Goal: Find specific page/section: Find specific page/section

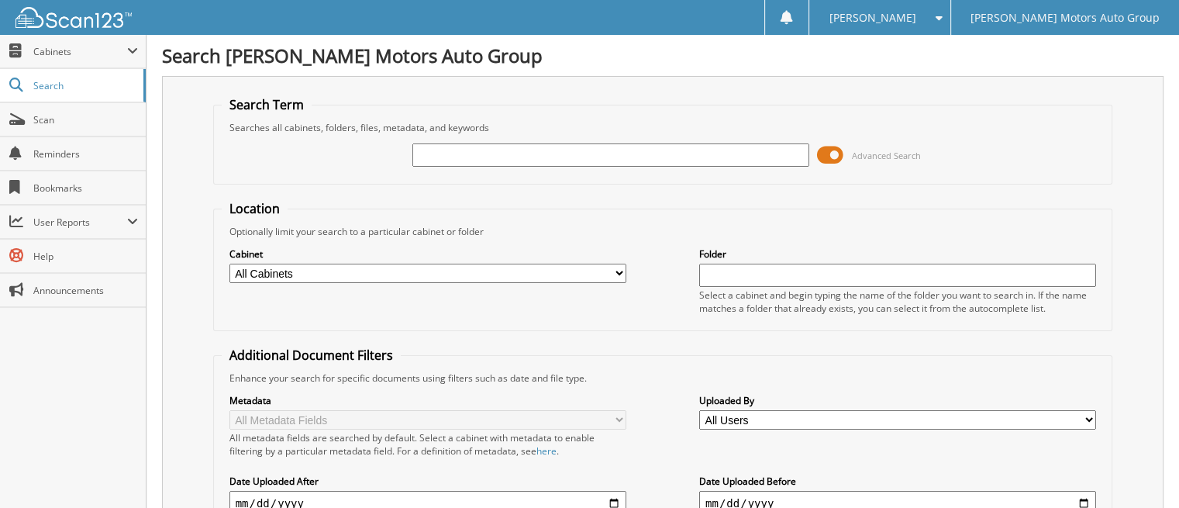
click at [516, 149] on input "text" at bounding box center [610, 154] width 397 height 23
type input "[PERSON_NAME]"
click at [833, 154] on span at bounding box center [830, 154] width 26 height 23
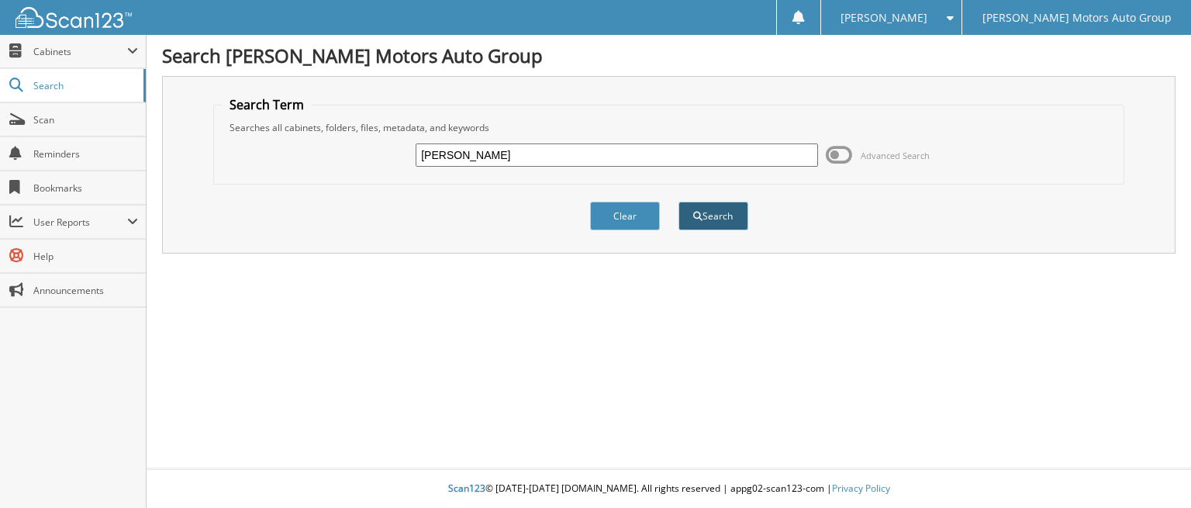
click at [708, 208] on button "Search" at bounding box center [713, 216] width 70 height 29
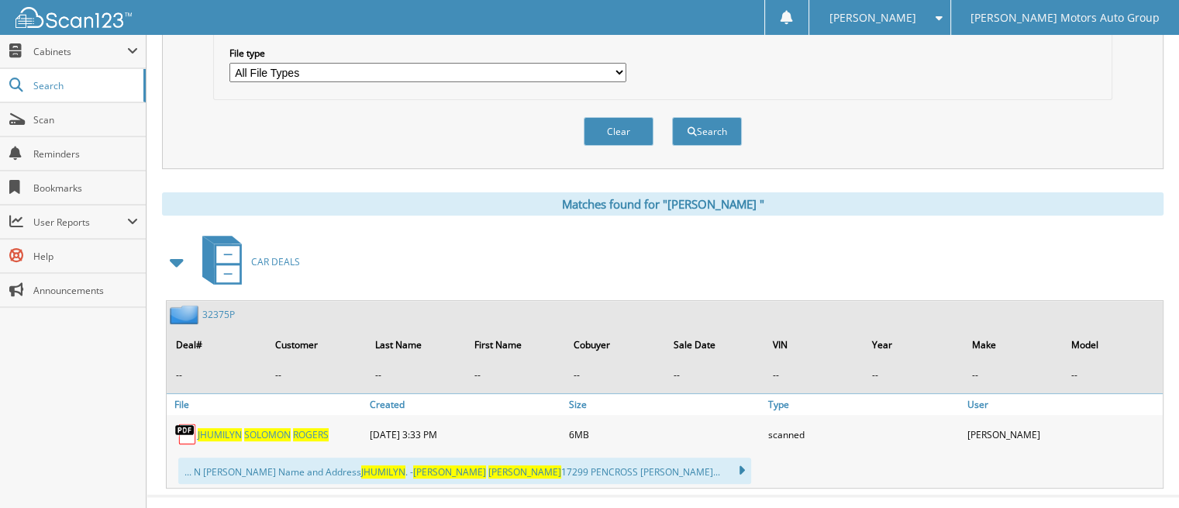
scroll to position [496, 0]
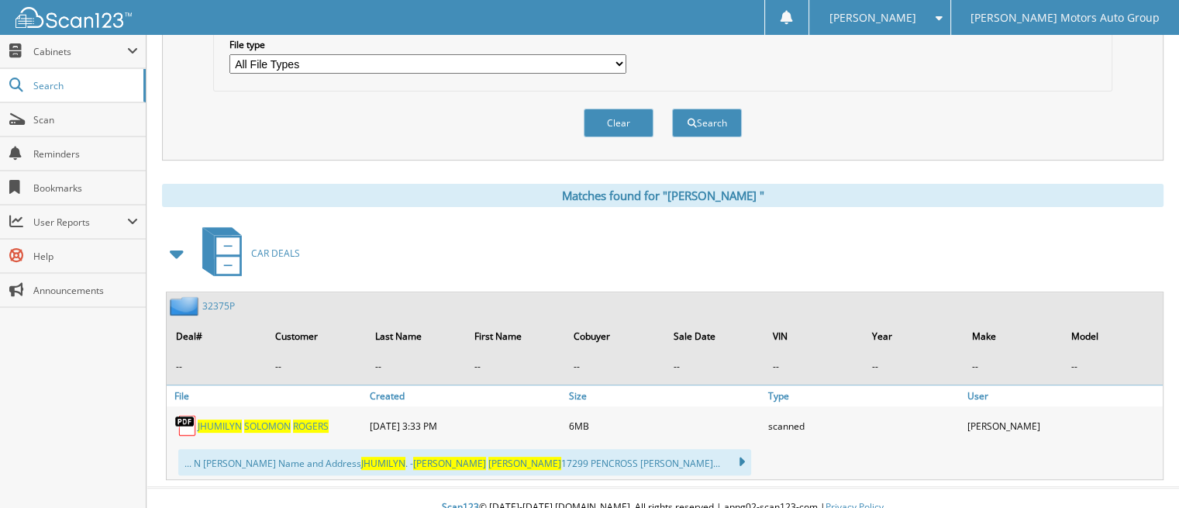
click at [287, 419] on span "S O L O M O N" at bounding box center [267, 425] width 47 height 13
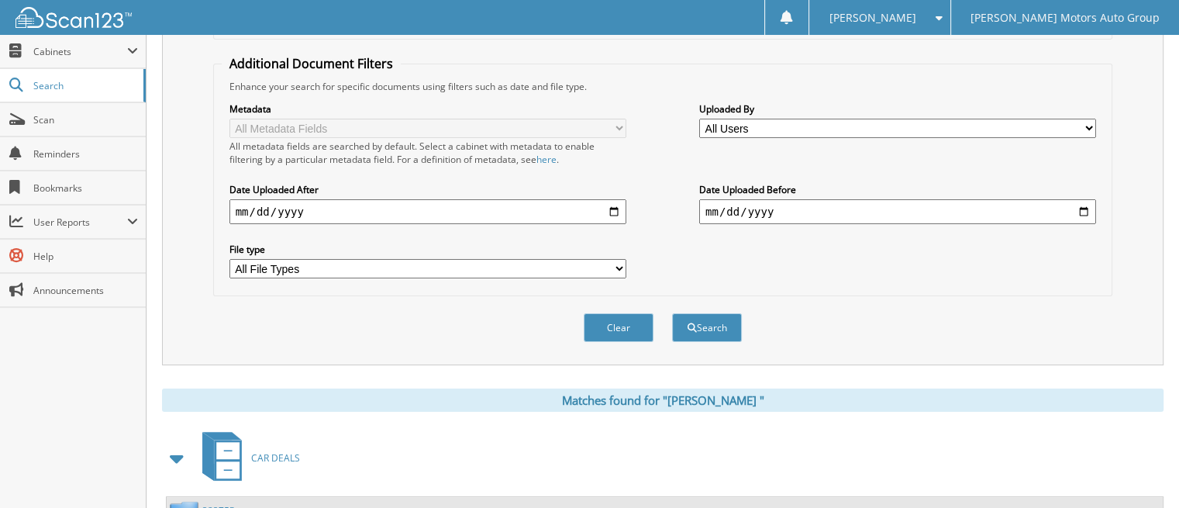
scroll to position [109, 0]
